Goal: Check status

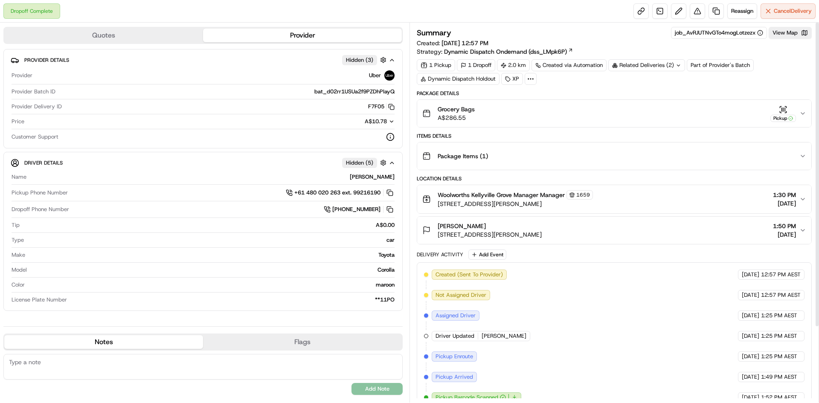
click at [663, 61] on div "Related Deliveries (2)" at bounding box center [646, 65] width 77 height 12
click at [654, 101] on span "job_GxMorBjzmvaAiNHpC87BNF" at bounding box center [670, 100] width 84 height 8
click at [536, 173] on div "Package Details Grocery Bags A$286.55 Pickup Items Details Package Items ( 1 ) …" at bounding box center [614, 291] width 395 height 402
click at [787, 115] on div "Pickup" at bounding box center [783, 118] width 26 height 7
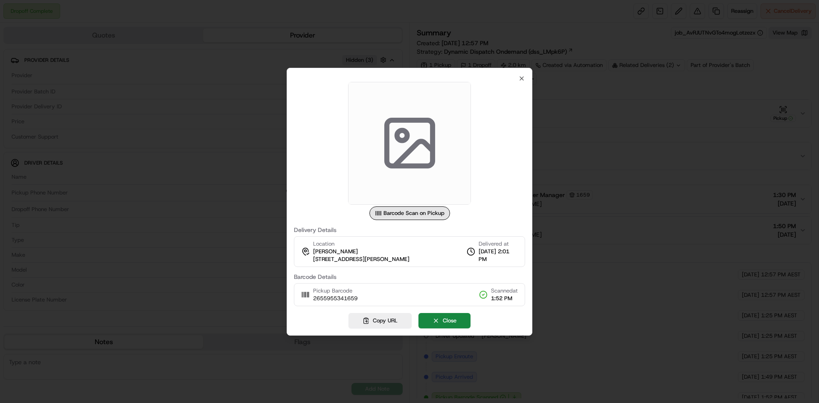
click at [725, 106] on div at bounding box center [409, 201] width 819 height 403
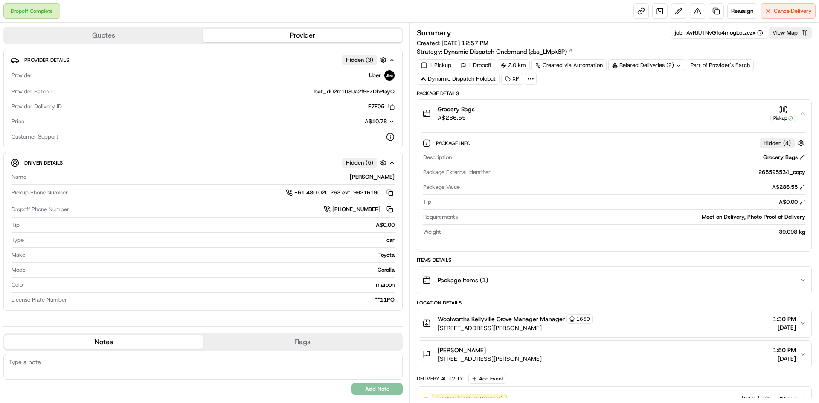
click at [780, 41] on div "Summary job_AvRJUTNvGTo4mogLotzezx View Map Created: 20/08/2025 12:57 PM Strate…" at bounding box center [614, 41] width 395 height 29
click at [781, 35] on button "View Map" at bounding box center [790, 33] width 43 height 12
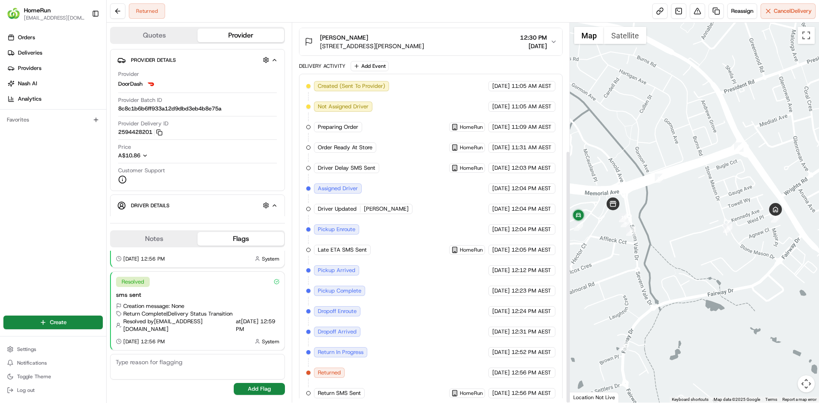
scroll to position [191, 0]
